Goal: Contribute content

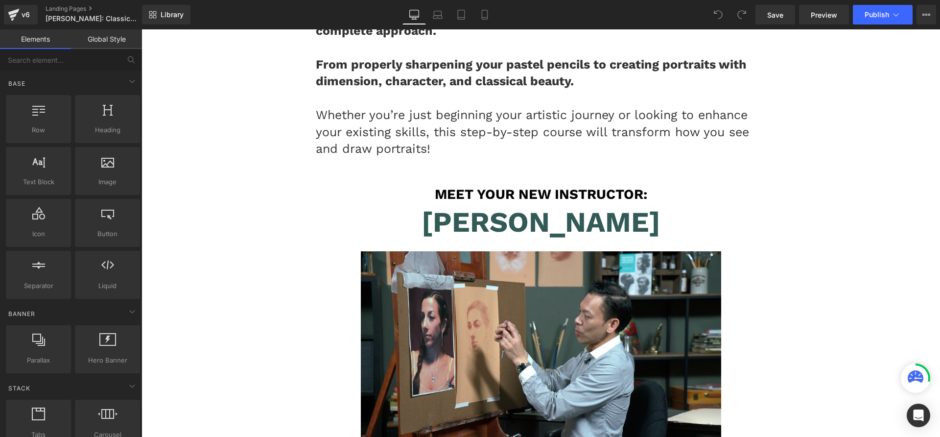
scroll to position [2002, 0]
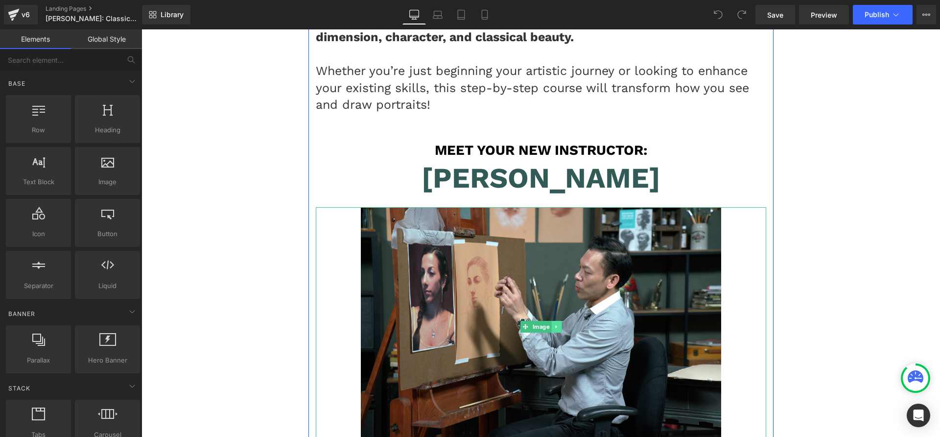
click at [554, 330] on icon at bounding box center [556, 327] width 5 height 6
click at [549, 330] on icon at bounding box center [550, 326] width 5 height 5
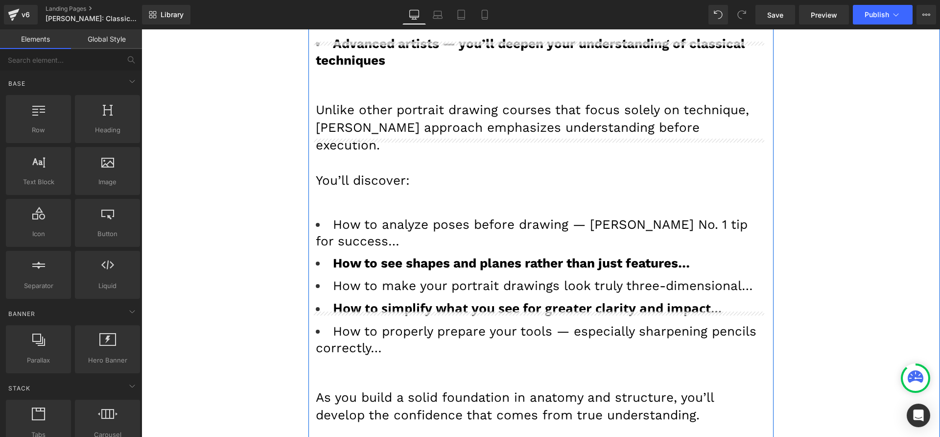
scroll to position [4801, 0]
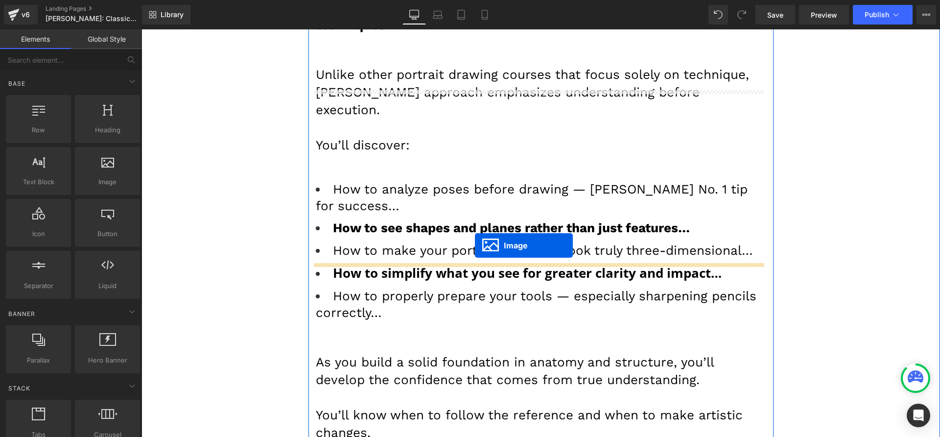
drag, startPoint x: 519, startPoint y: 187, endPoint x: 475, endPoint y: 245, distance: 73.7
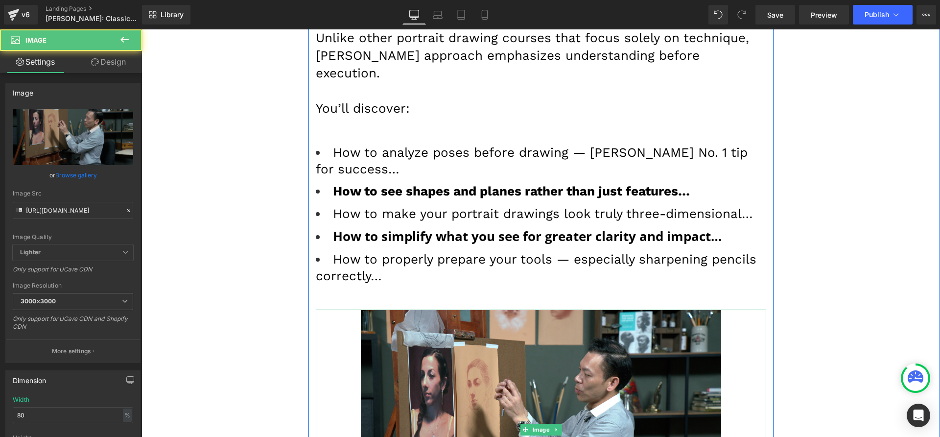
scroll to position [4764, 0]
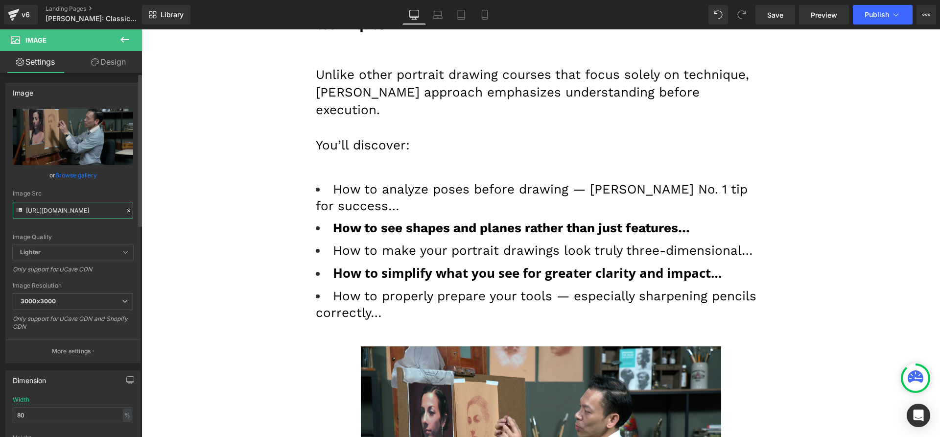
click at [47, 210] on input "[URL][DOMAIN_NAME]" at bounding box center [73, 210] width 120 height 17
paste input "HSV_Reg_V1_1-2.gif"
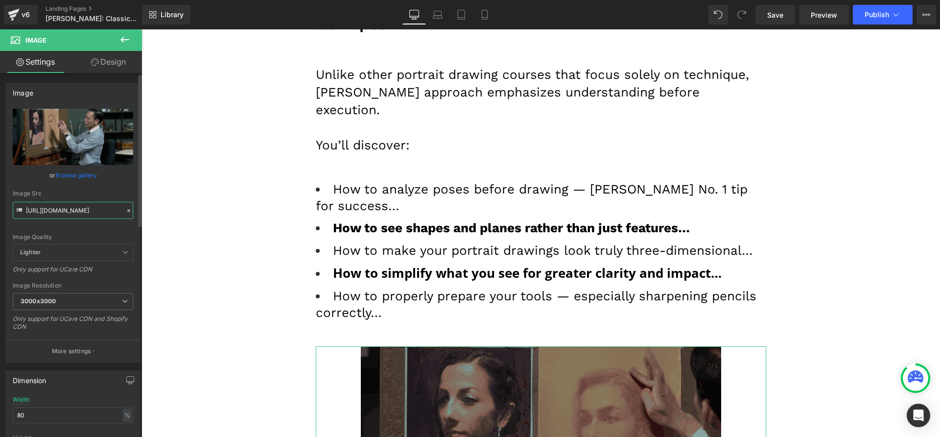
type input "[URL][DOMAIN_NAME]"
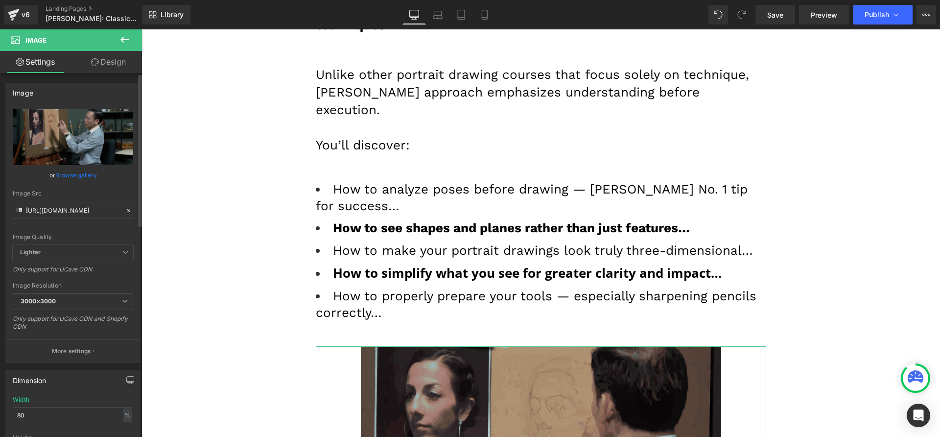
scroll to position [0, 0]
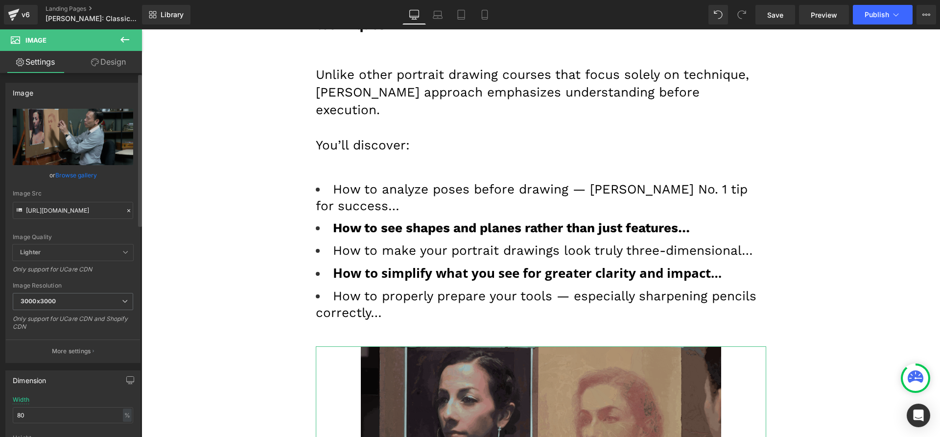
click at [70, 196] on div "Image Src" at bounding box center [73, 193] width 120 height 7
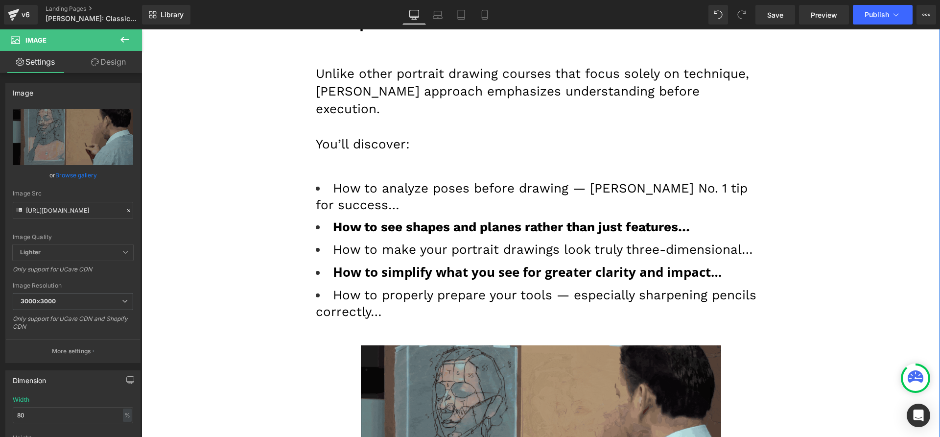
scroll to position [4766, 0]
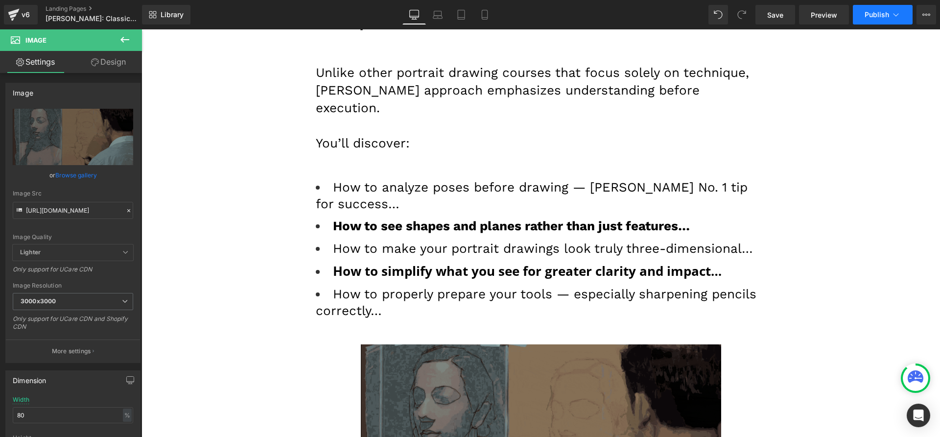
click at [876, 5] on button "Publish" at bounding box center [883, 15] width 60 height 20
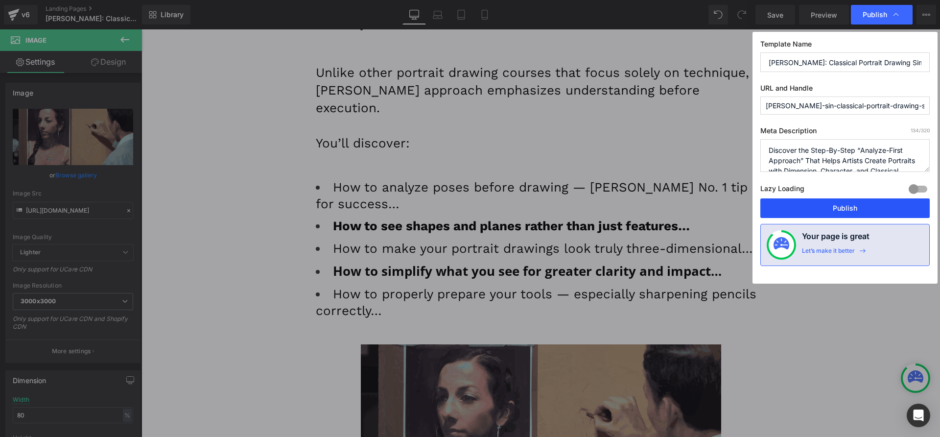
click at [838, 204] on button "Publish" at bounding box center [844, 208] width 169 height 20
